Goal: Information Seeking & Learning: Find specific fact

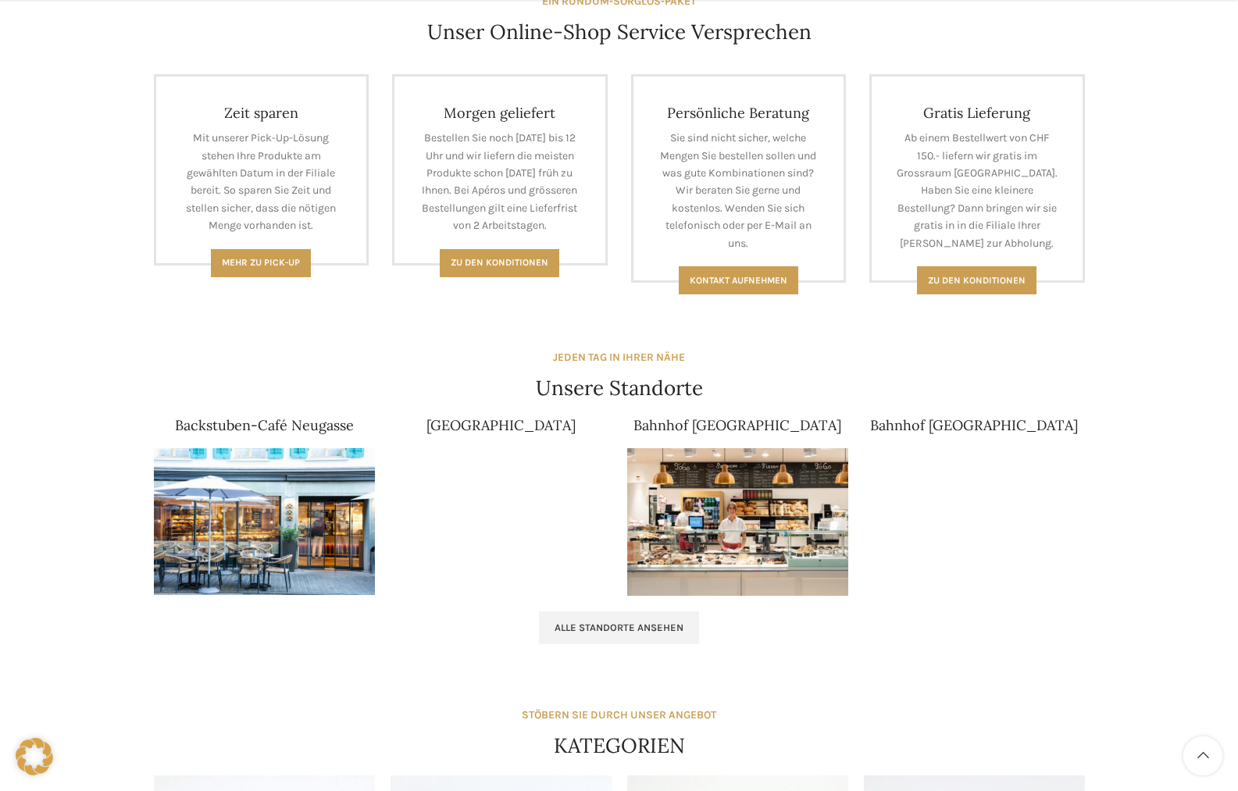
scroll to position [703, 0]
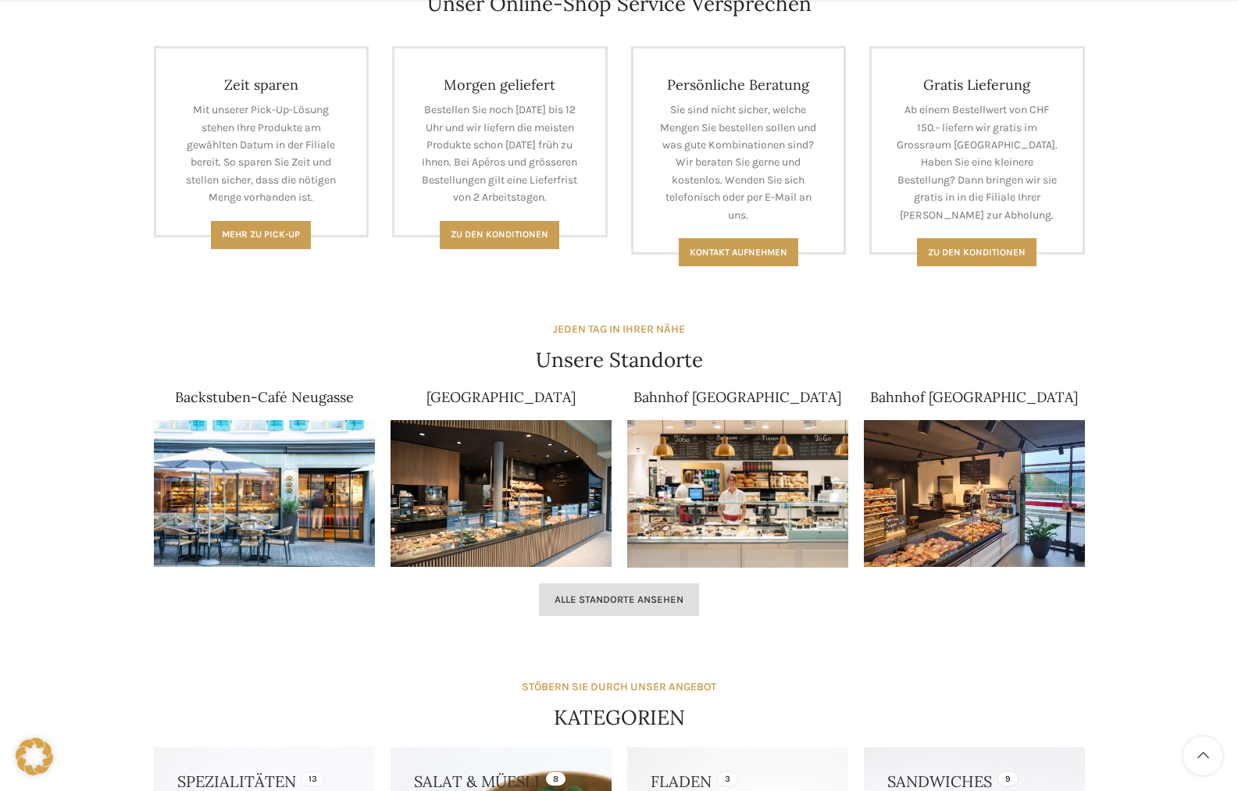
click at [634, 608] on link "Alle Standorte ansehen" at bounding box center [619, 600] width 160 height 33
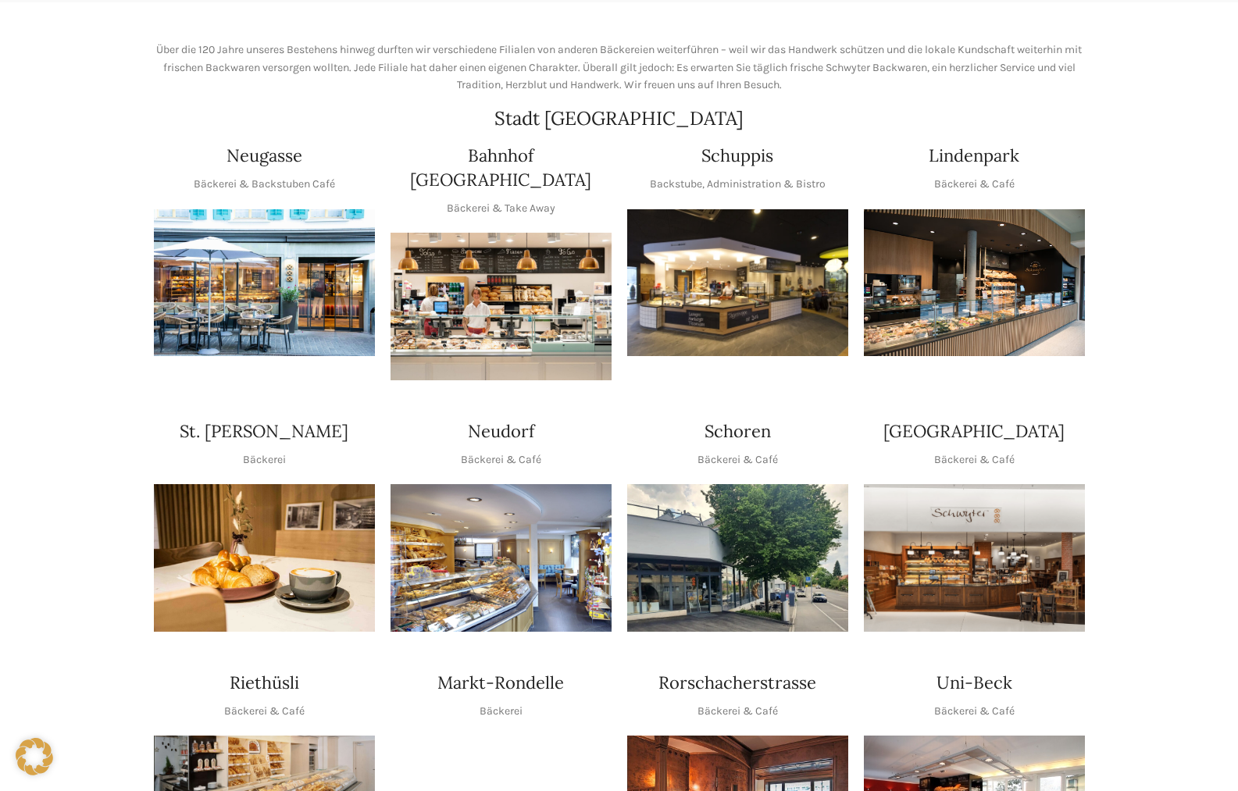
scroll to position [78, 0]
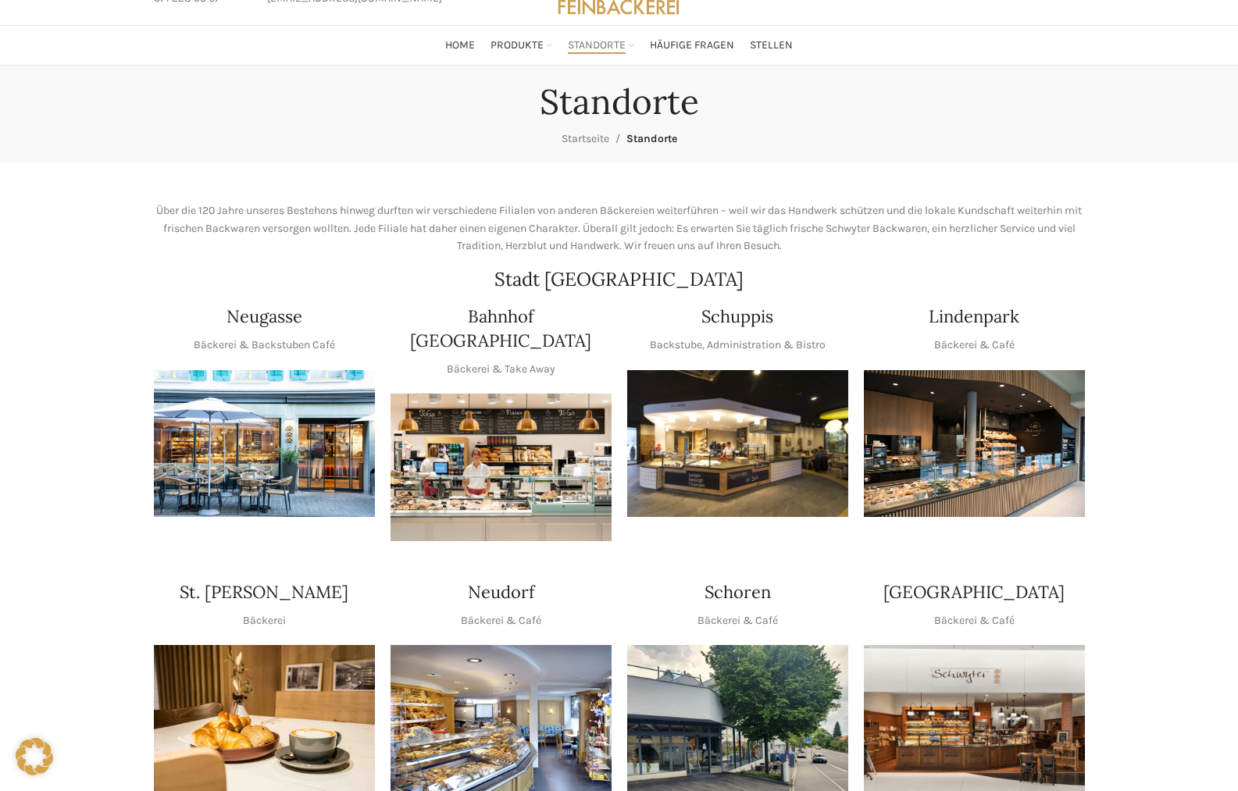
click at [748, 496] on img "1 / 1" at bounding box center [737, 444] width 221 height 148
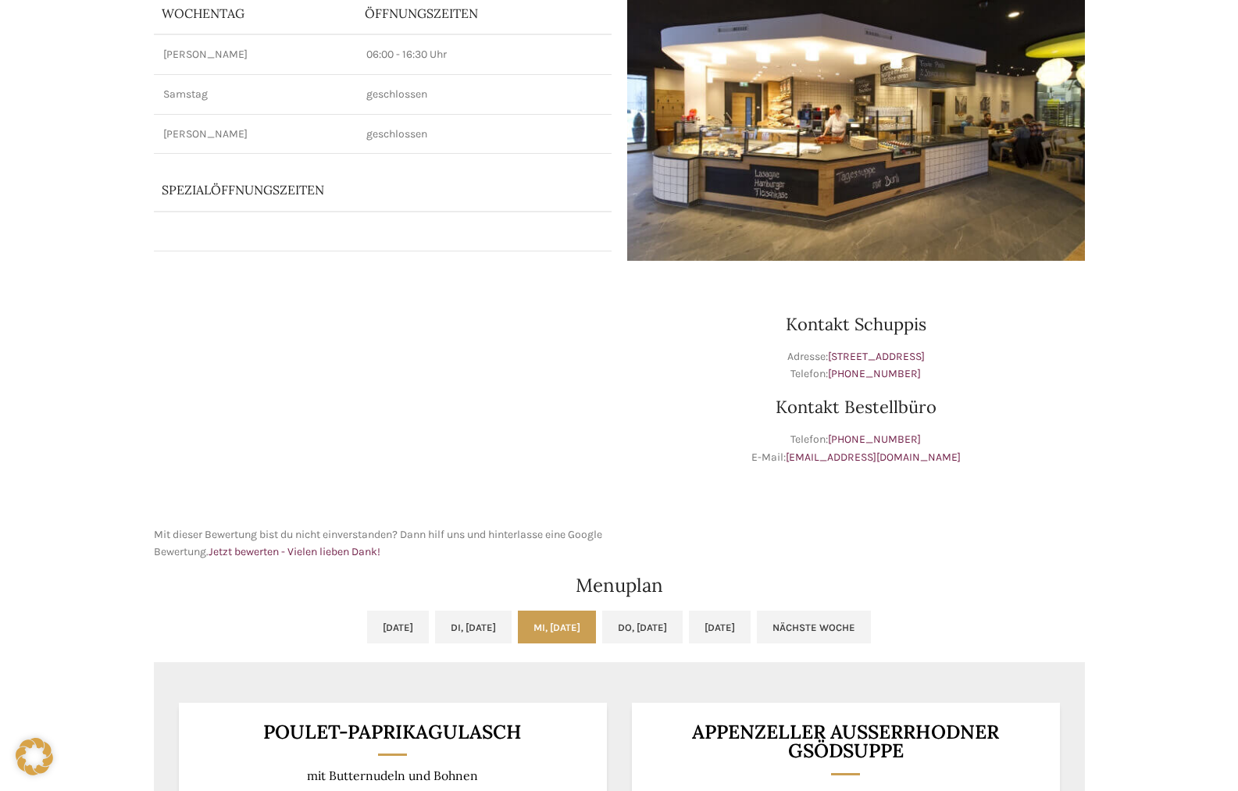
scroll to position [469, 0]
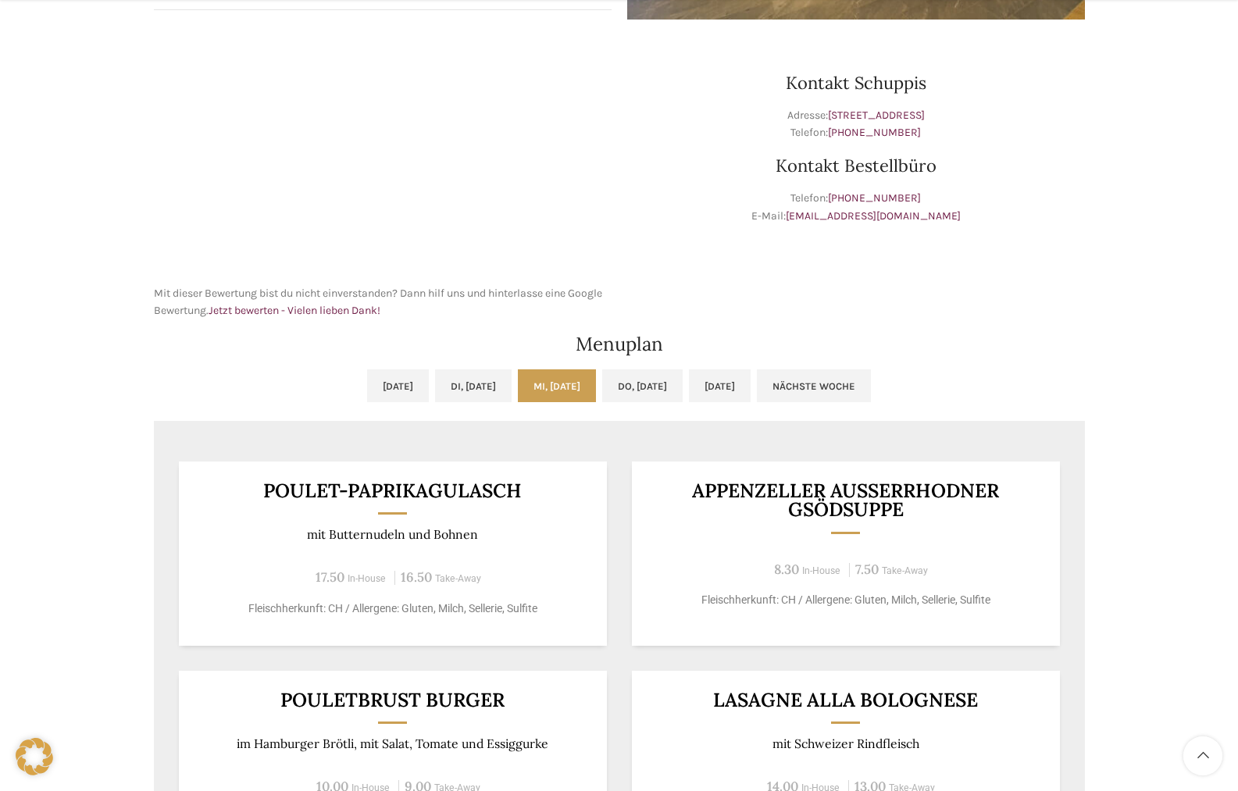
click at [405, 491] on h3 "Poulet-Paprikagulasch" at bounding box center [393, 491] width 390 height 20
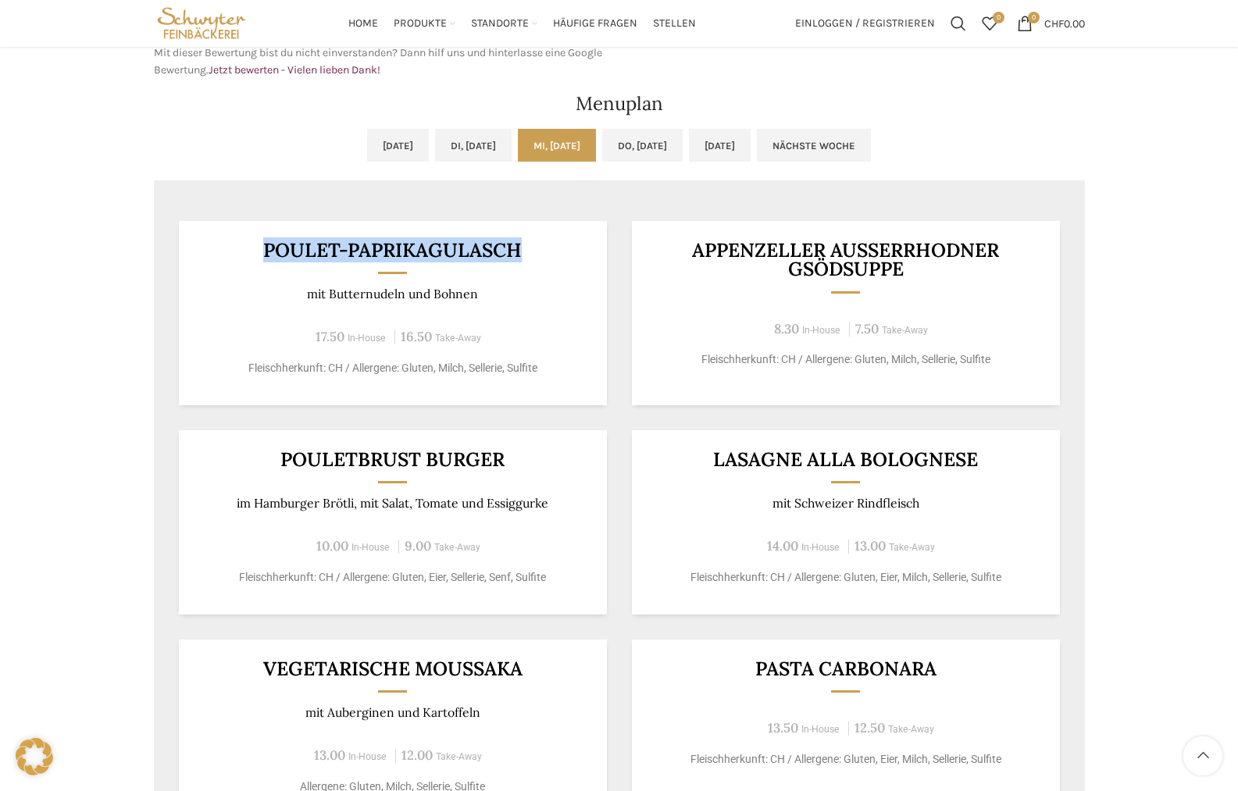
scroll to position [703, 0]
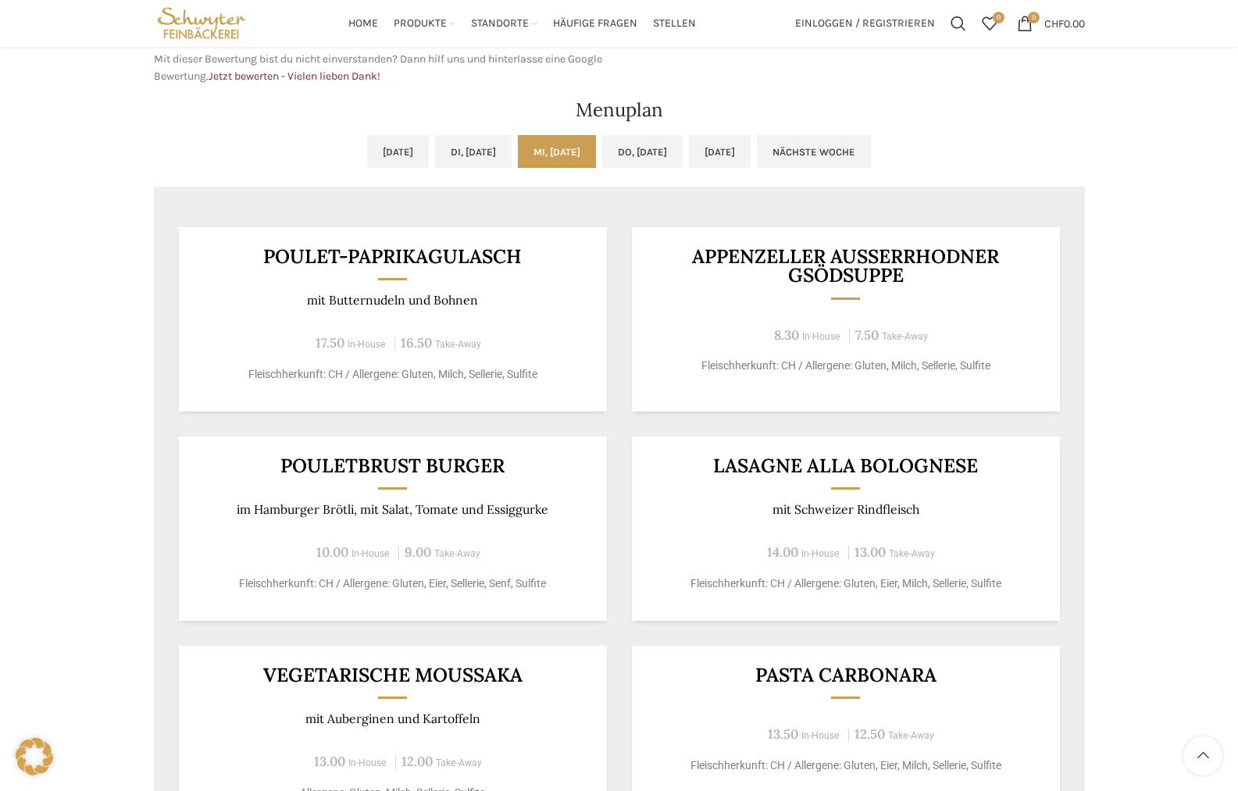
click at [993, 260] on h3 "Appenzeller Ausserrhodner Gsödsuppe" at bounding box center [846, 266] width 390 height 38
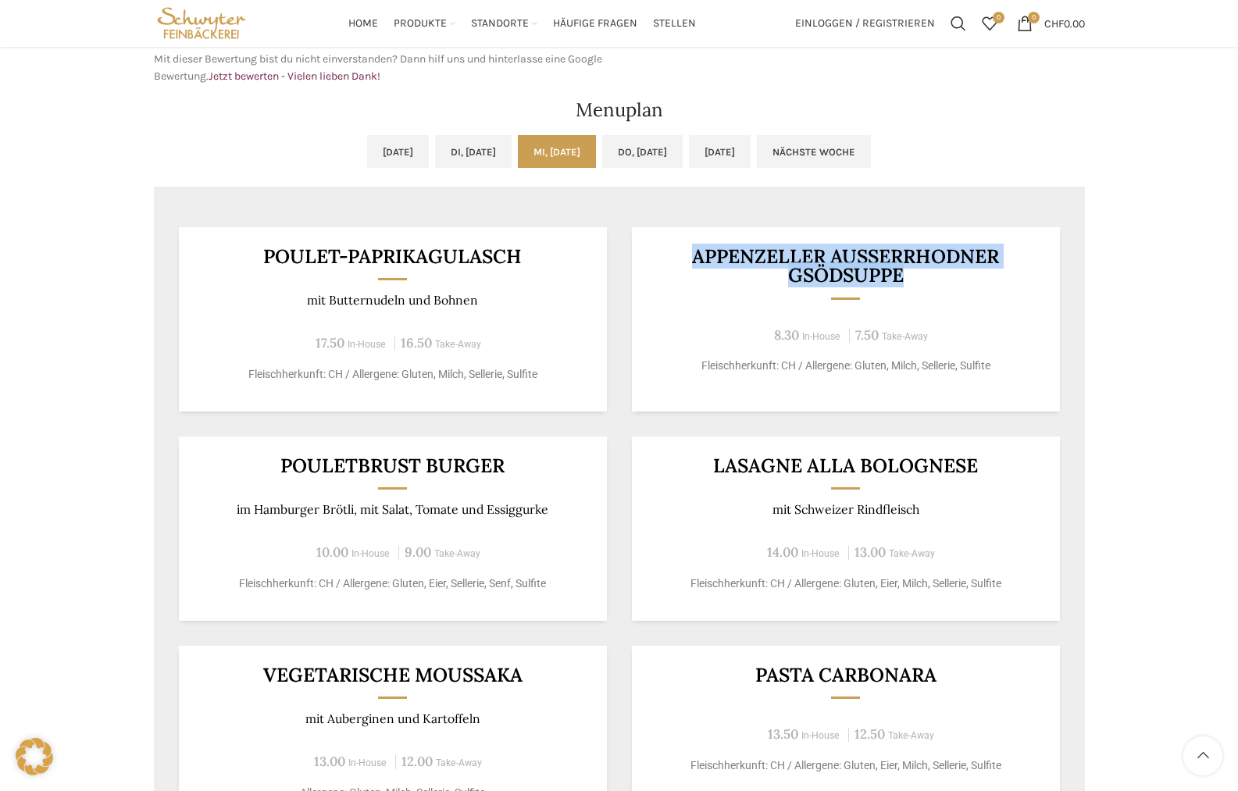
drag, startPoint x: 958, startPoint y: 279, endPoint x: 684, endPoint y: 250, distance: 275.7
click at [687, 251] on h3 "Appenzeller Ausserrhodner Gsödsuppe" at bounding box center [846, 266] width 390 height 38
copy h3 "Appenzeller Ausserrhodner Gsödsuppe"
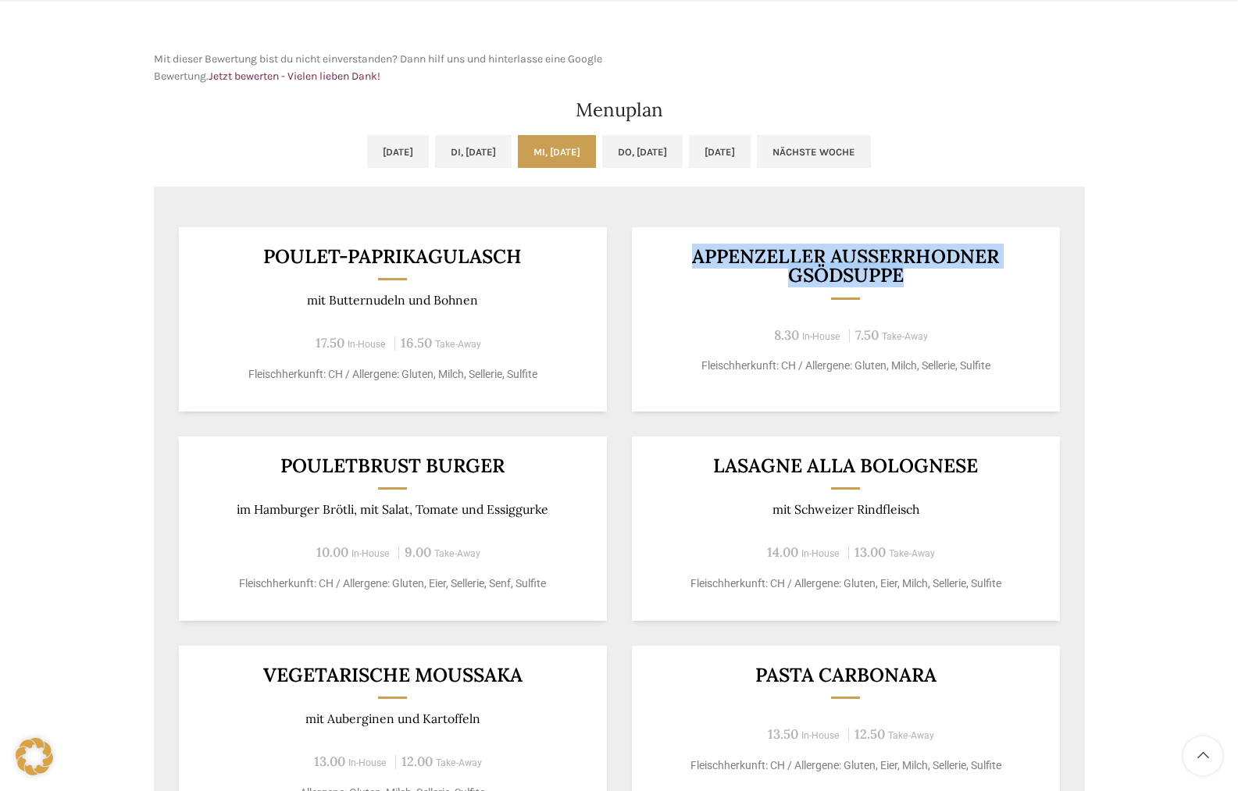
scroll to position [859, 0]
